Goal: Navigation & Orientation: Find specific page/section

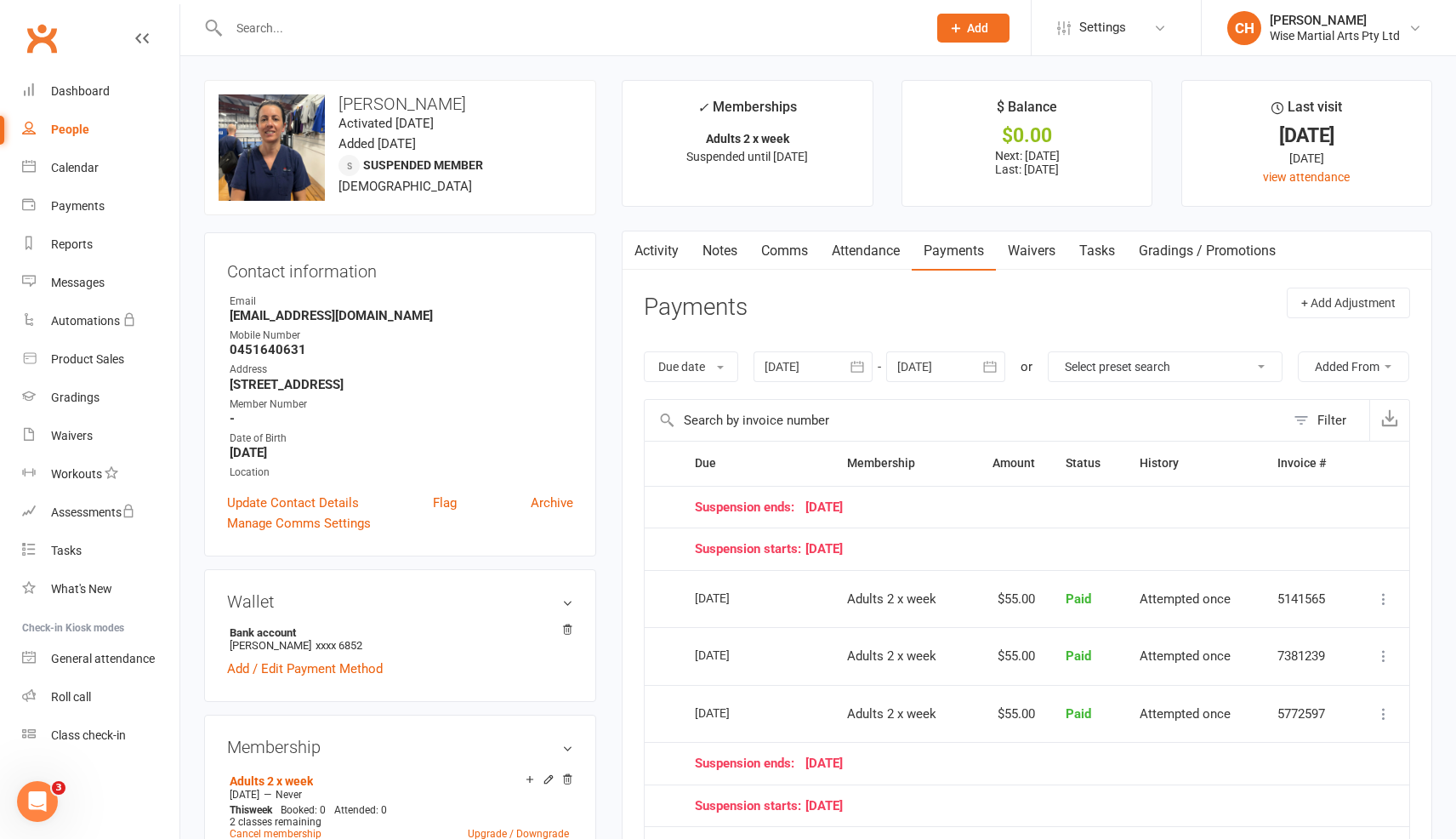
click at [47, 35] on link "Clubworx" at bounding box center [42, 38] width 43 height 43
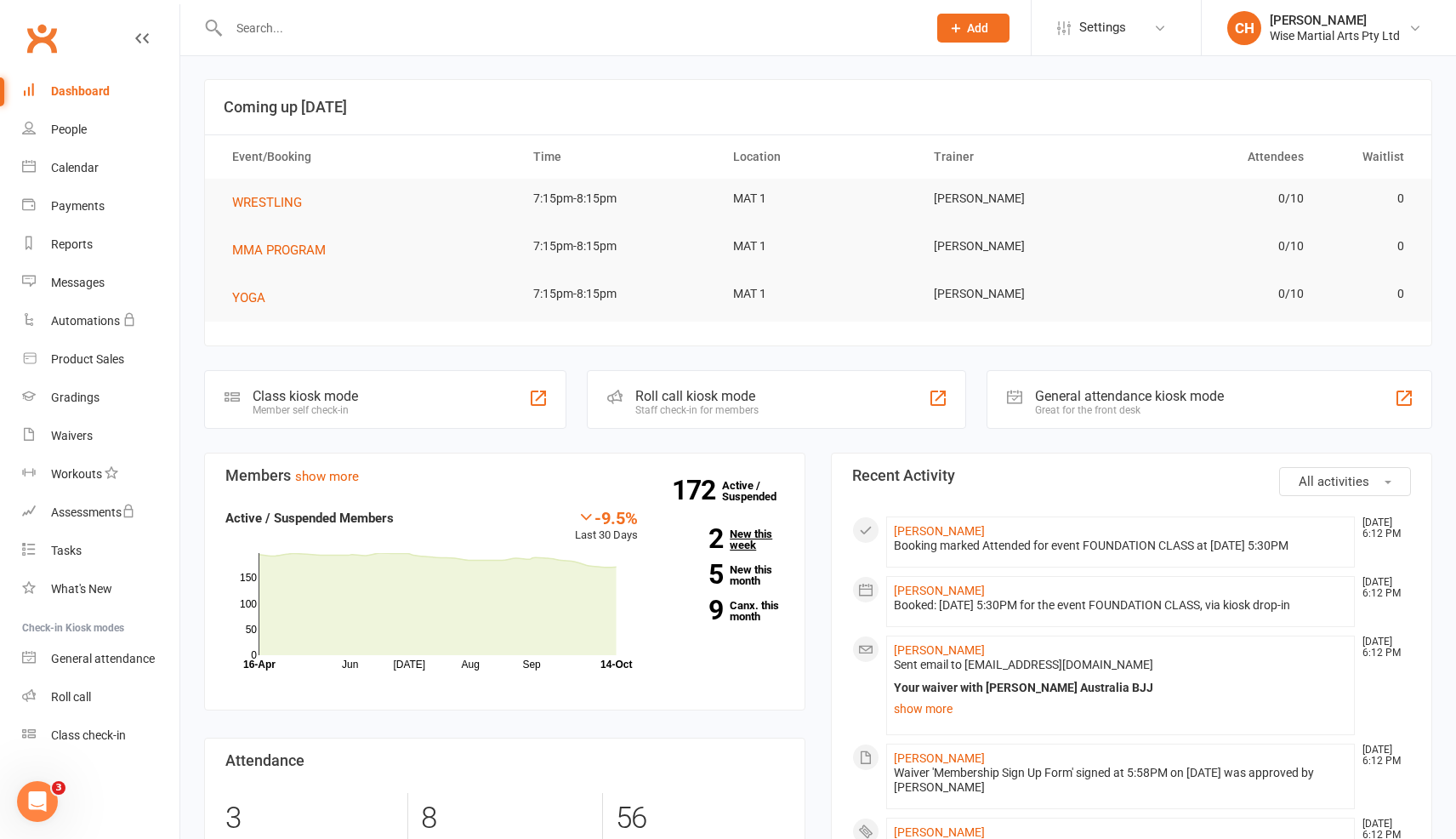
click at [719, 536] on strong "2" at bounding box center [693, 538] width 59 height 26
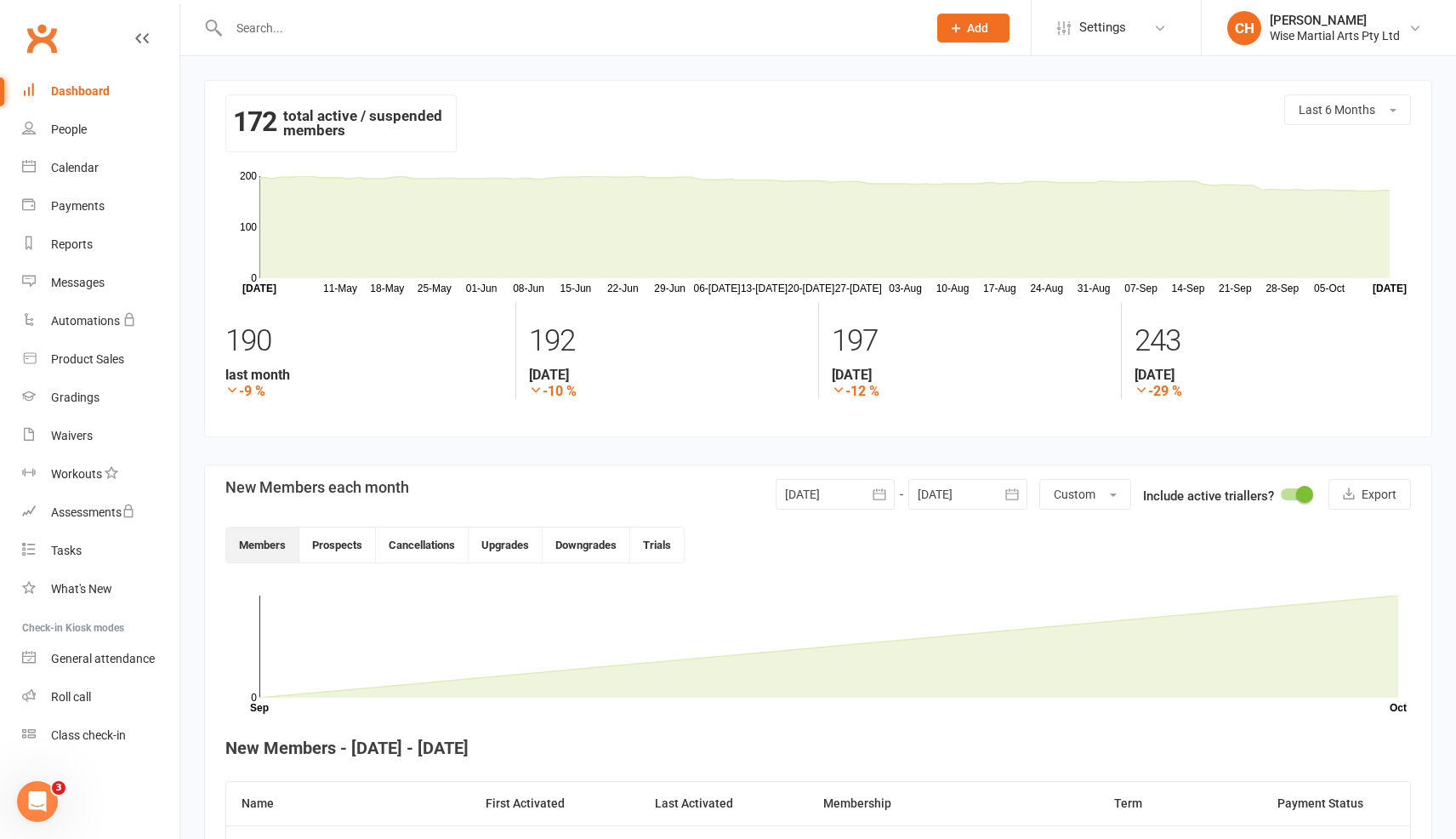
click at [92, 86] on div "Dashboard" at bounding box center [80, 91] width 58 height 14
